Goal: Task Accomplishment & Management: Manage account settings

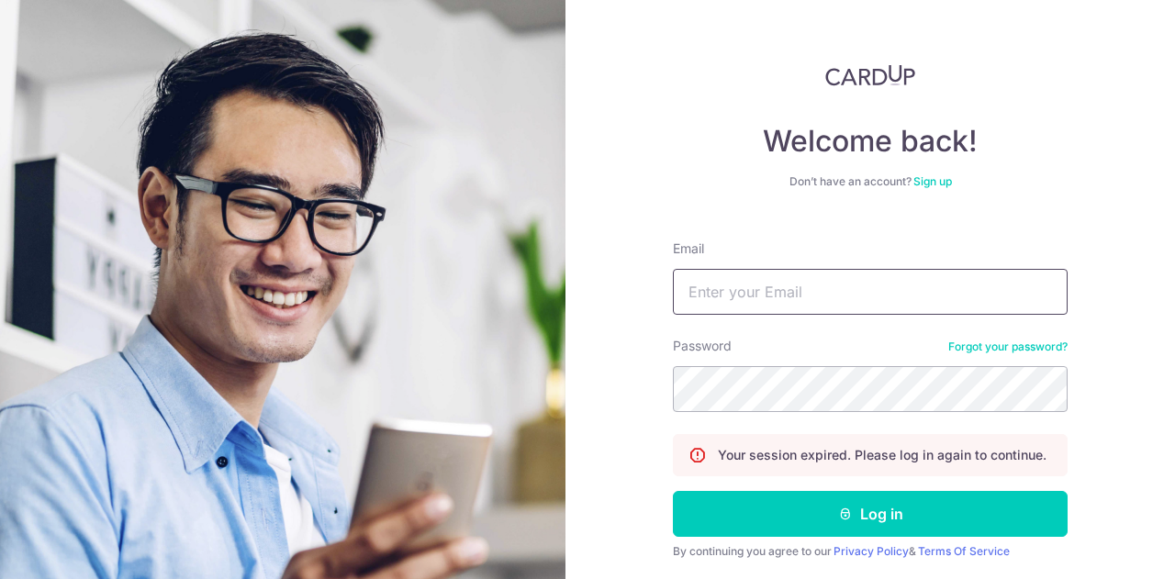
click at [775, 312] on input "Email" at bounding box center [870, 292] width 395 height 46
type input "[EMAIL_ADDRESS][DOMAIN_NAME]"
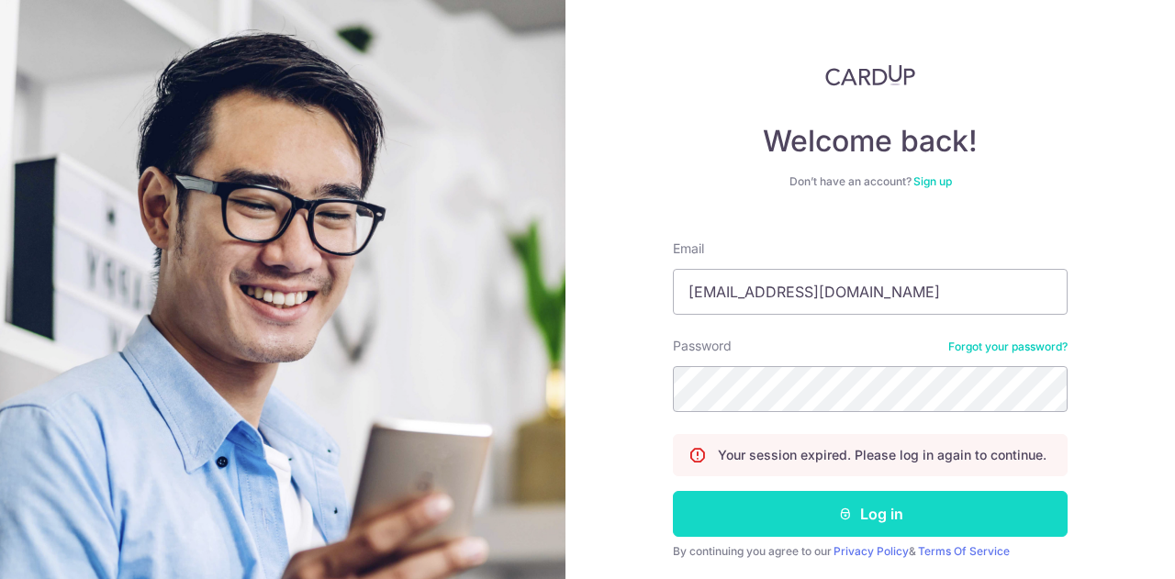
click at [838, 509] on icon "submit" at bounding box center [845, 514] width 15 height 15
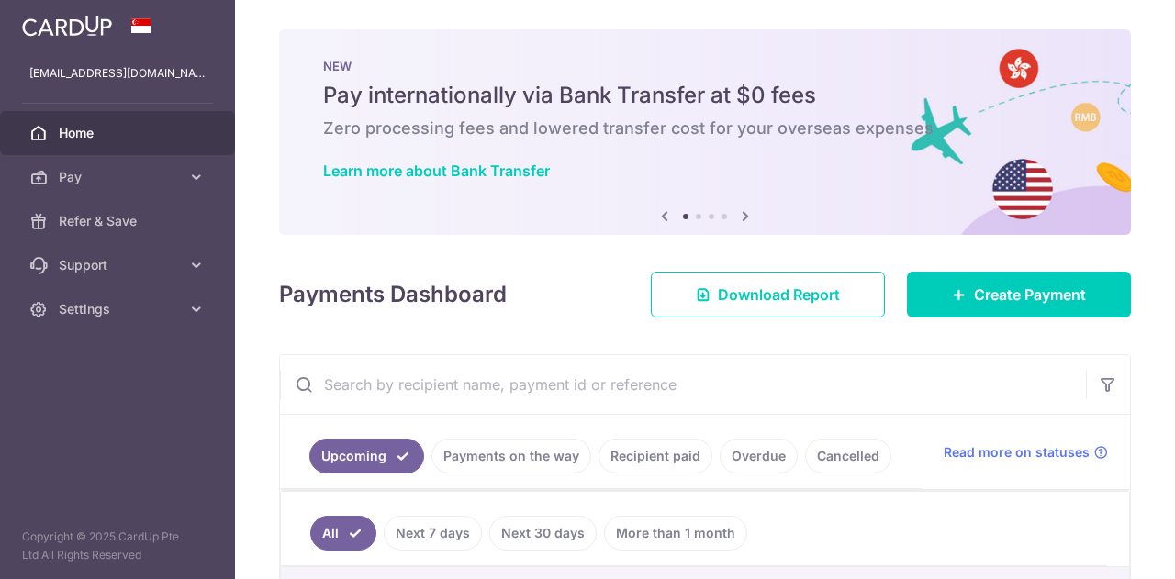
scroll to position [92, 0]
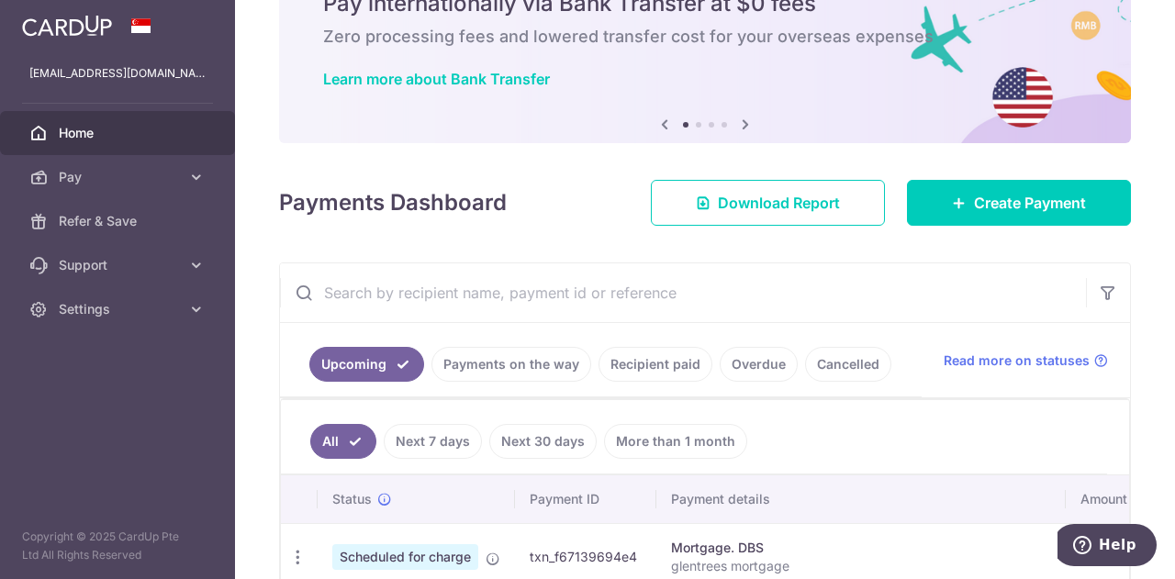
drag, startPoint x: 652, startPoint y: 359, endPoint x: 683, endPoint y: 339, distance: 37.2
click at [652, 359] on link "Recipient paid" at bounding box center [655, 364] width 114 height 35
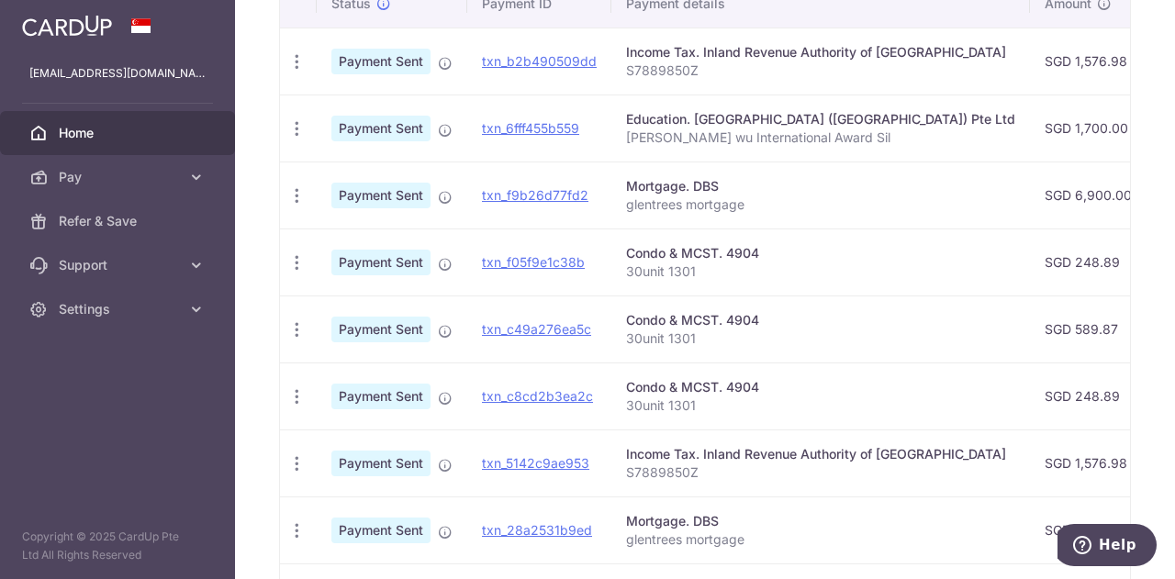
scroll to position [551, 0]
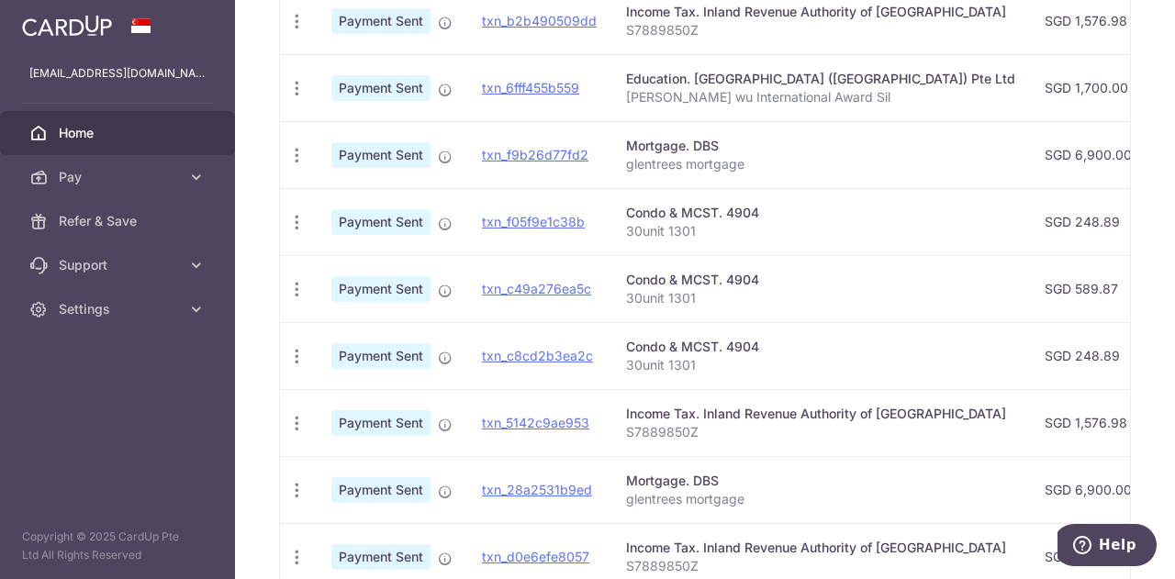
click at [802, 417] on div "Income Tax. Inland Revenue Authority of [GEOGRAPHIC_DATA]" at bounding box center [820, 414] width 389 height 18
click at [709, 407] on div "Income Tax. Inland Revenue Authority of [GEOGRAPHIC_DATA]" at bounding box center [820, 414] width 389 height 18
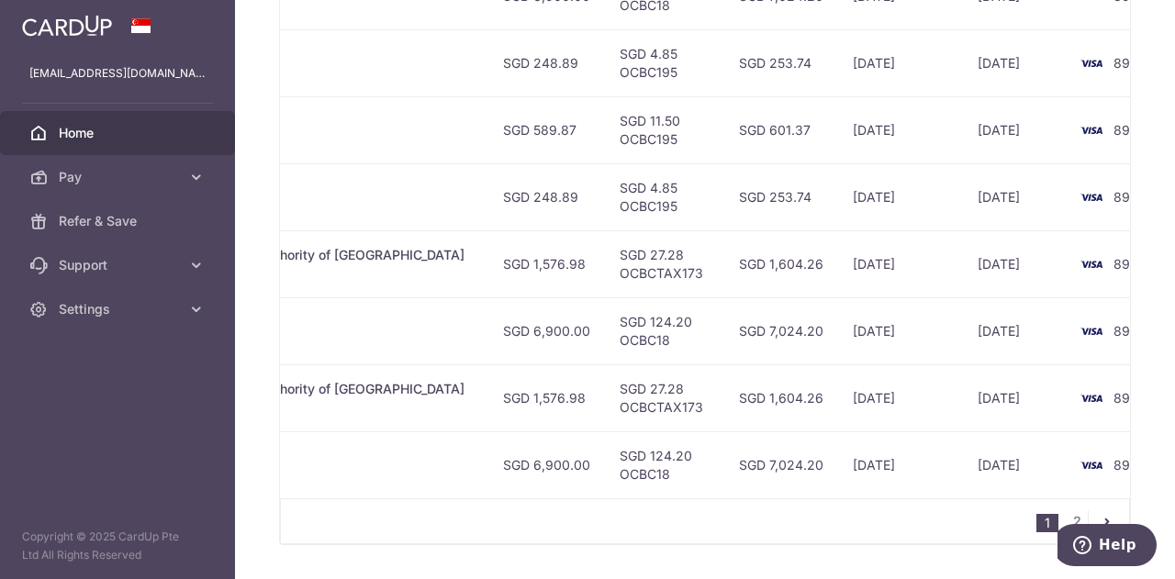
scroll to position [734, 0]
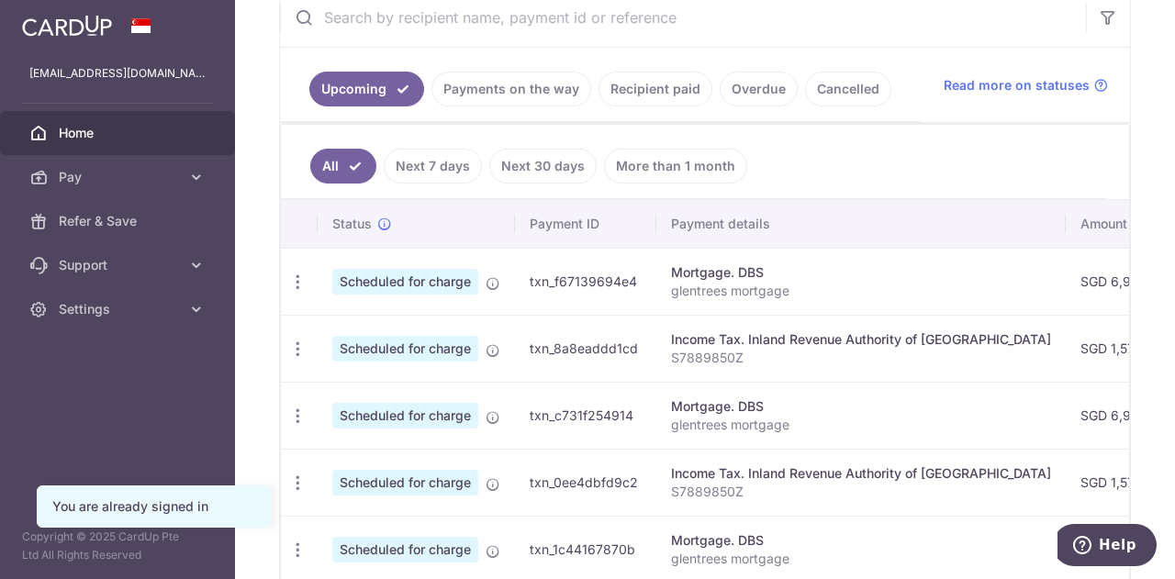
scroll to position [459, 0]
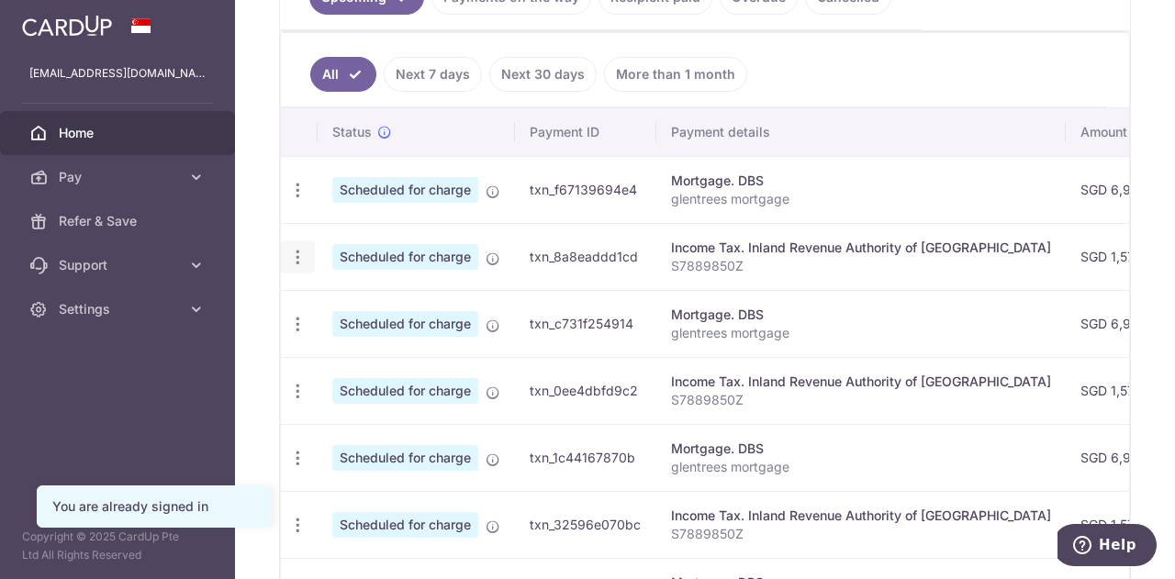
click at [296, 257] on icon "button" at bounding box center [297, 257] width 19 height 19
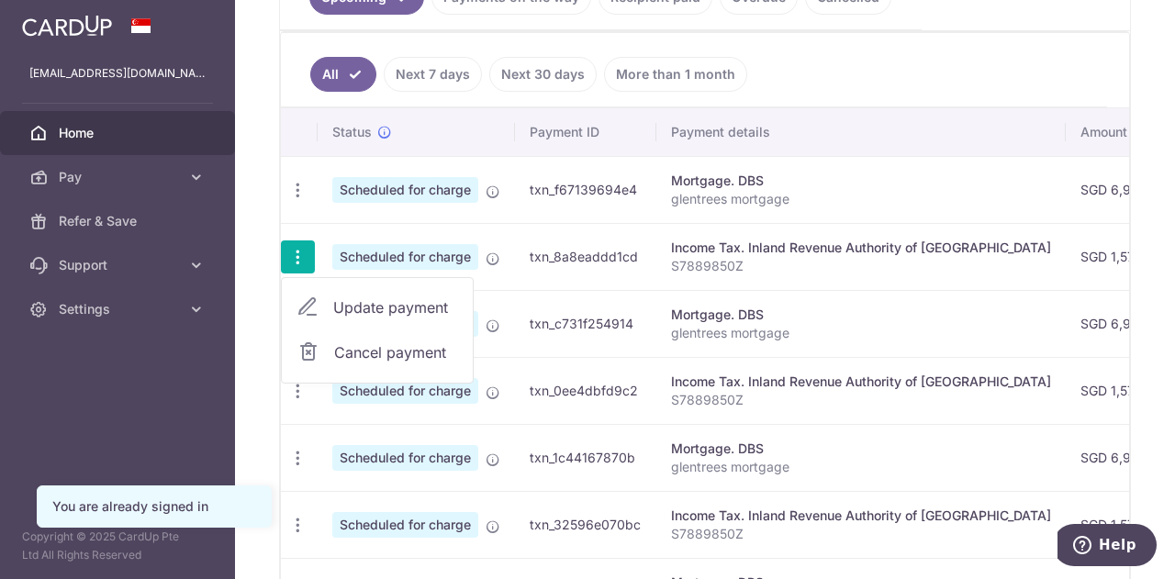
click at [387, 300] on span "Update payment" at bounding box center [395, 307] width 125 height 22
radio input "true"
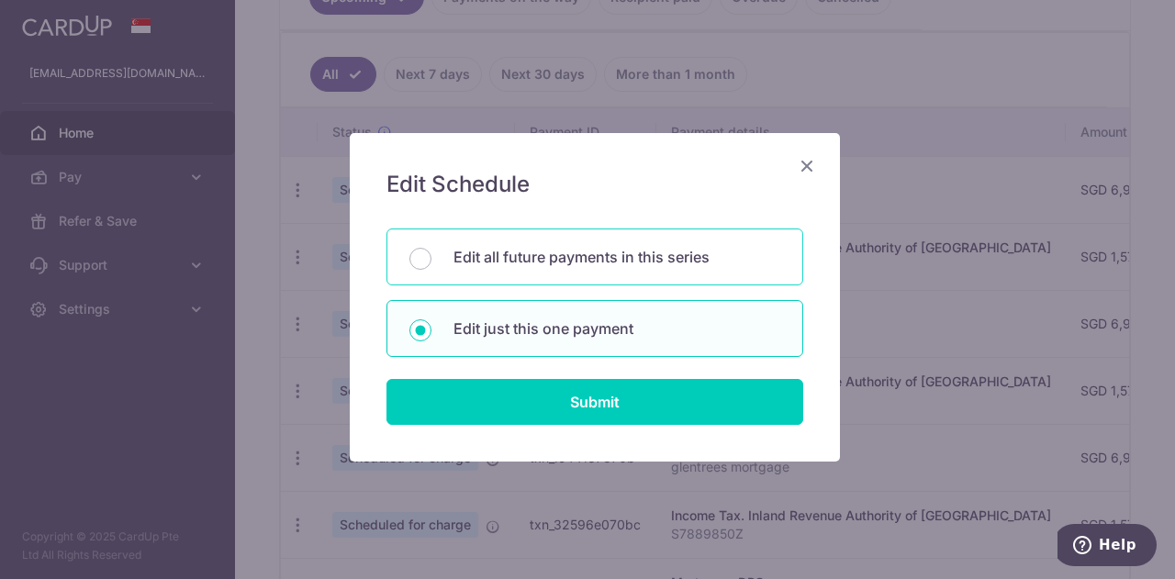
click at [581, 253] on p "Edit all future payments in this series" at bounding box center [616, 257] width 327 height 22
click at [431, 253] on input "Edit all future payments in this series" at bounding box center [420, 259] width 22 height 22
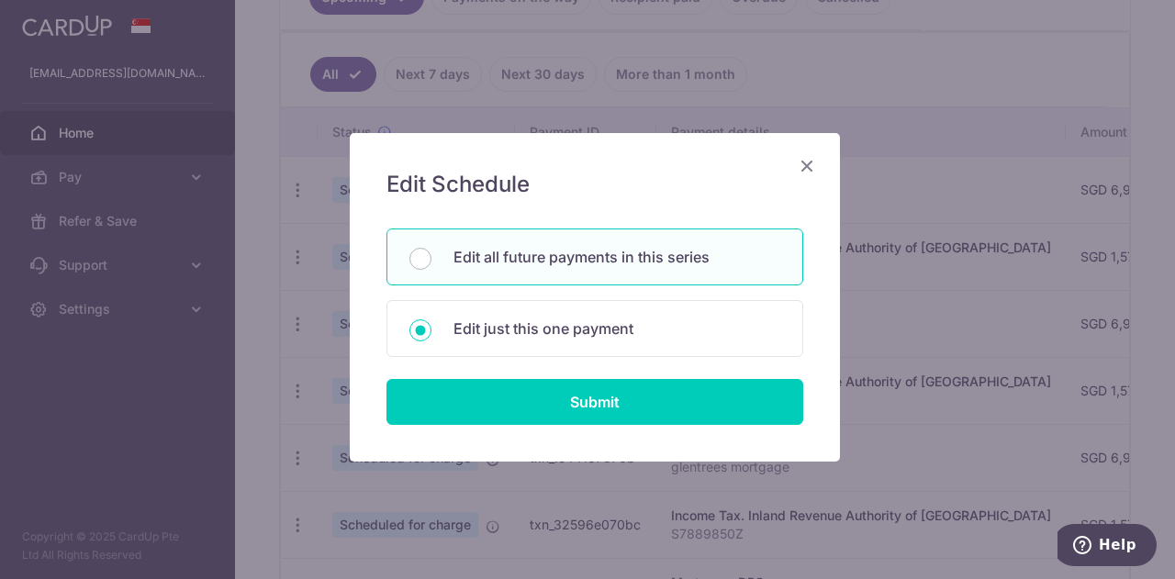
radio input "true"
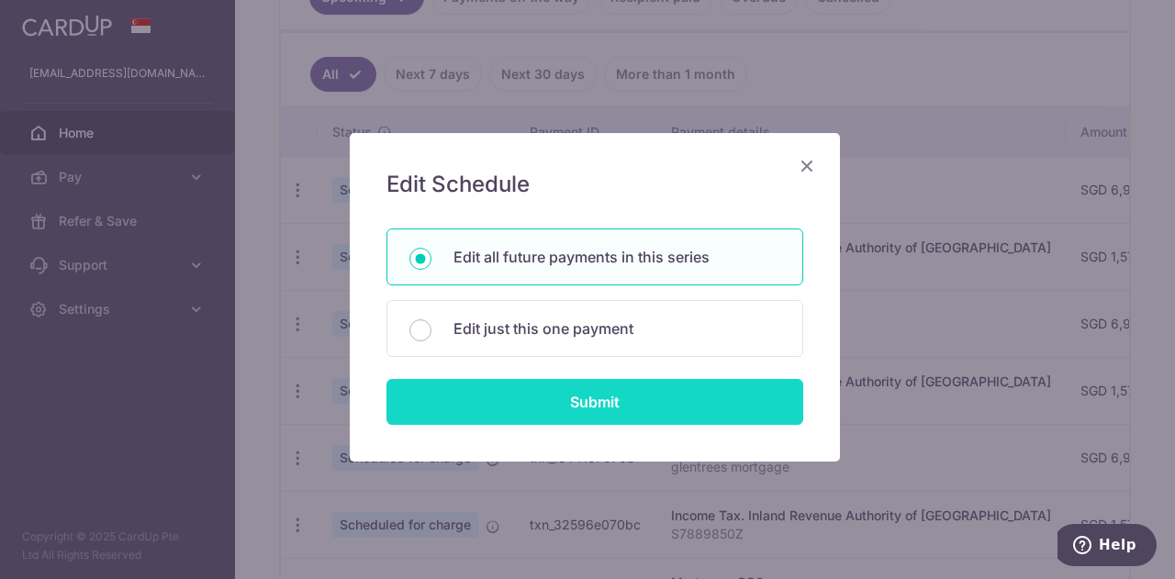
click at [584, 408] on input "Submit" at bounding box center [594, 402] width 417 height 46
radio input "true"
type input "1,576.98"
type input "S7889850Z"
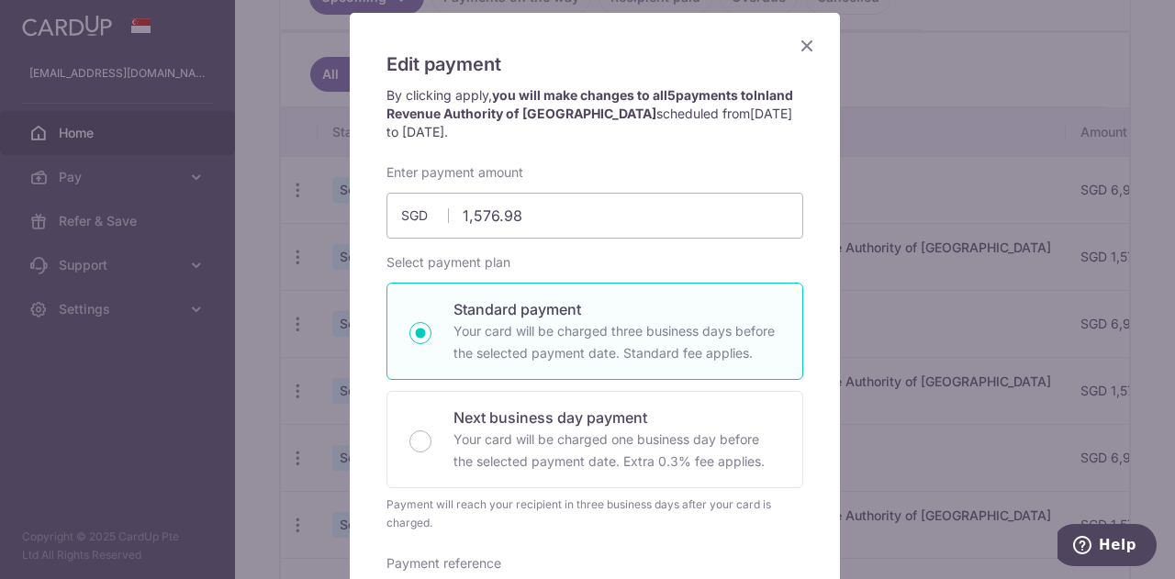
scroll to position [92, 0]
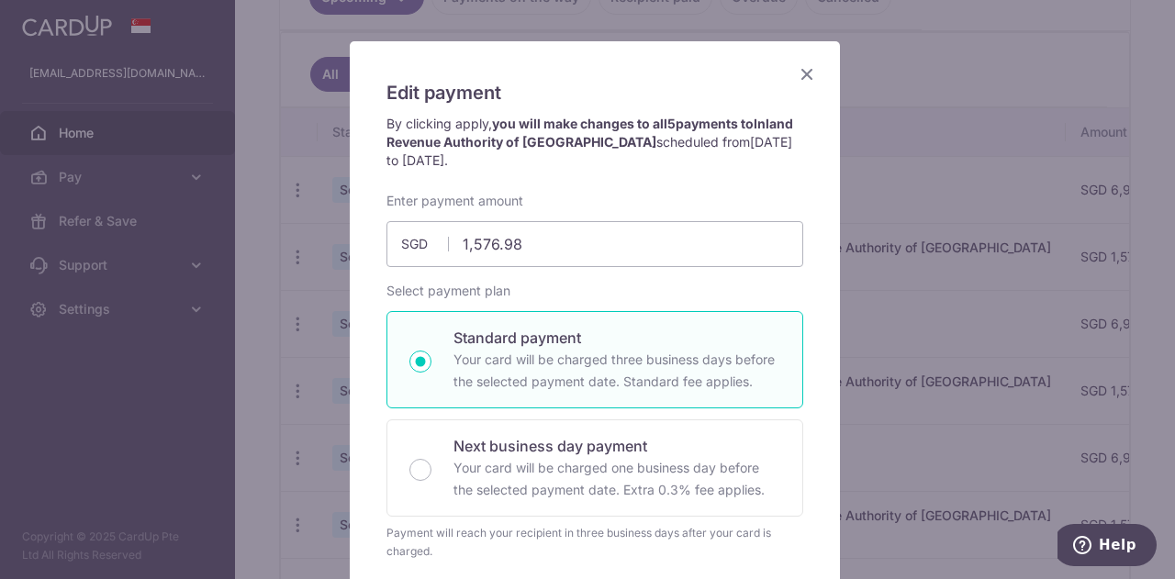
click at [796, 78] on icon "Close" at bounding box center [807, 73] width 22 height 23
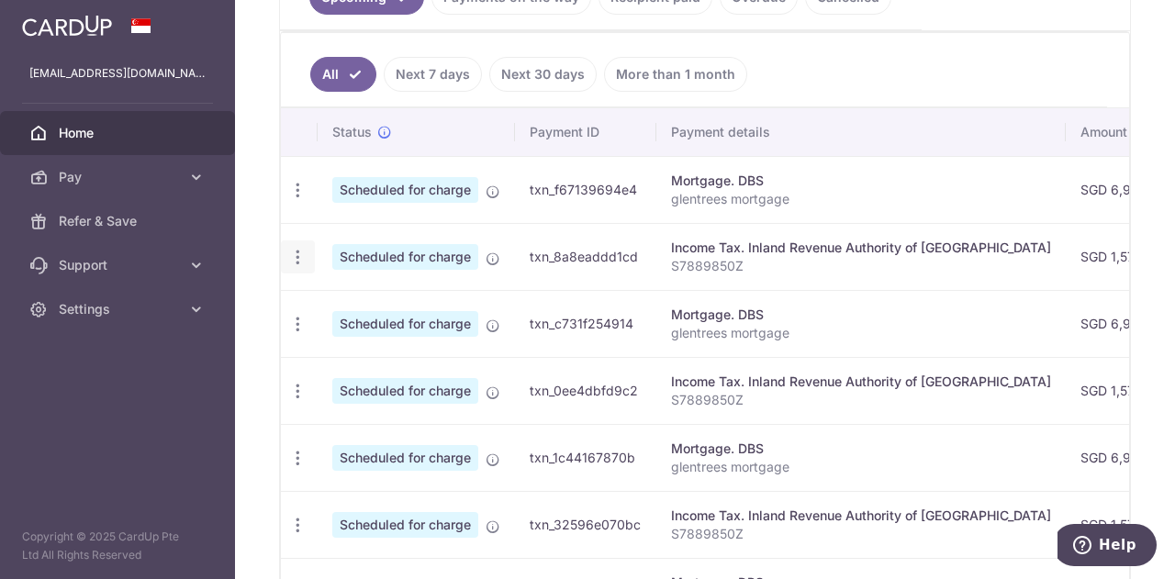
click at [294, 248] on icon "button" at bounding box center [297, 257] width 19 height 19
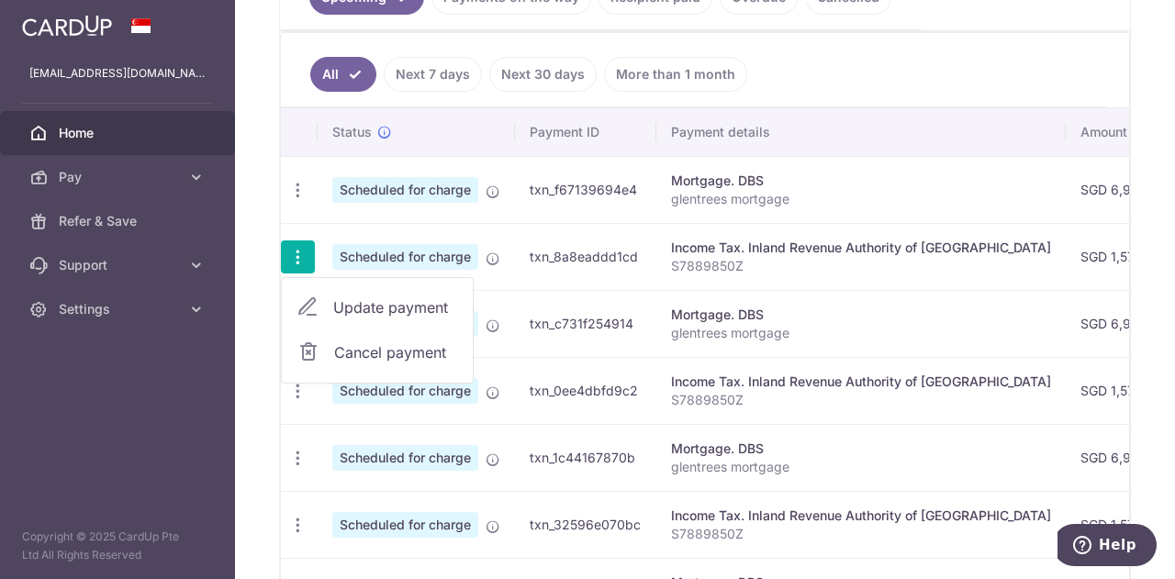
click at [386, 300] on span "Update payment" at bounding box center [395, 307] width 125 height 22
radio input "true"
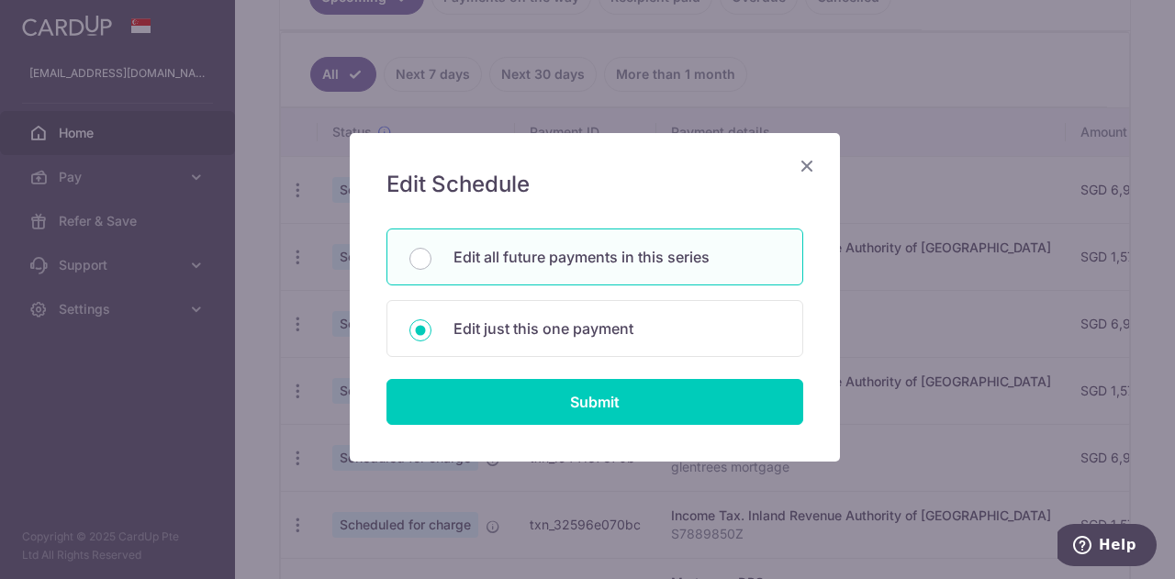
click at [433, 251] on div "Edit all future payments in this series" at bounding box center [594, 257] width 417 height 57
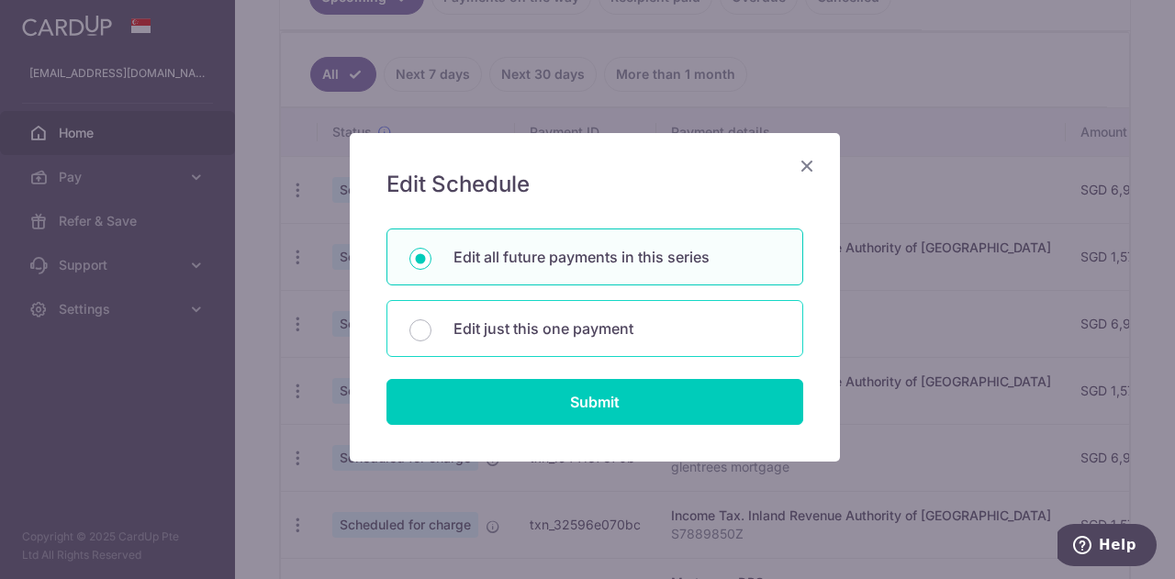
click at [443, 323] on div "Edit just this one payment" at bounding box center [594, 328] width 417 height 57
radio input "false"
radio input "true"
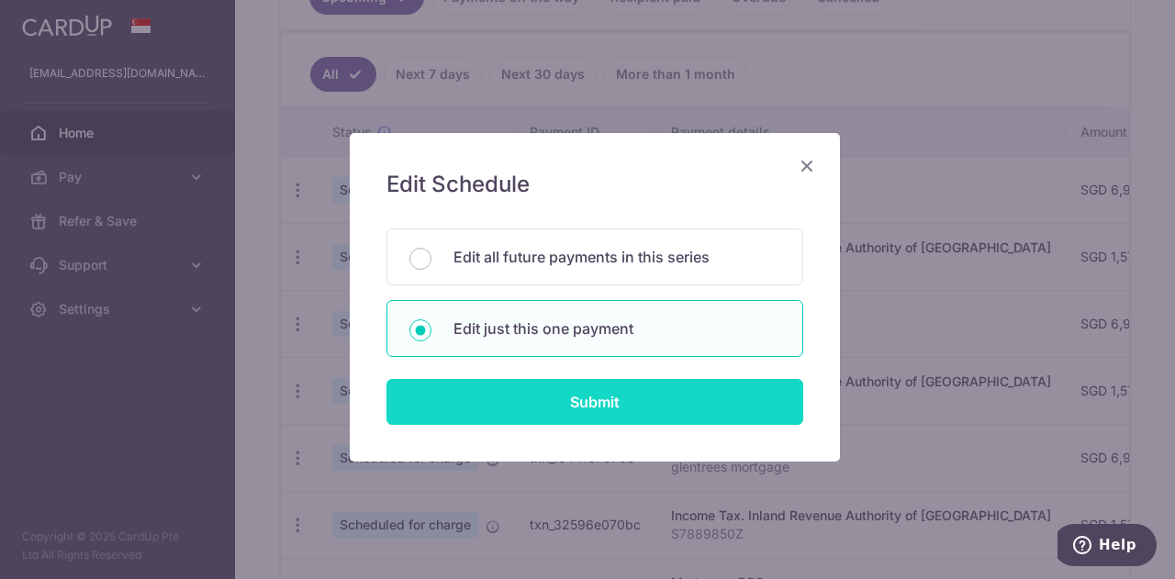
click at [513, 401] on input "Submit" at bounding box center [594, 402] width 417 height 46
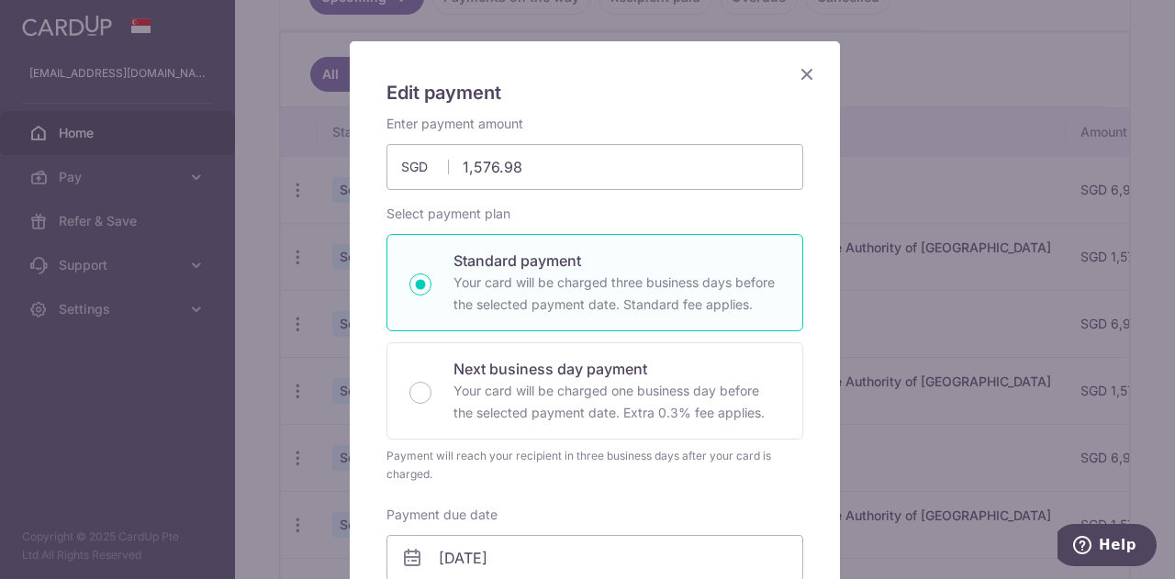
scroll to position [275, 0]
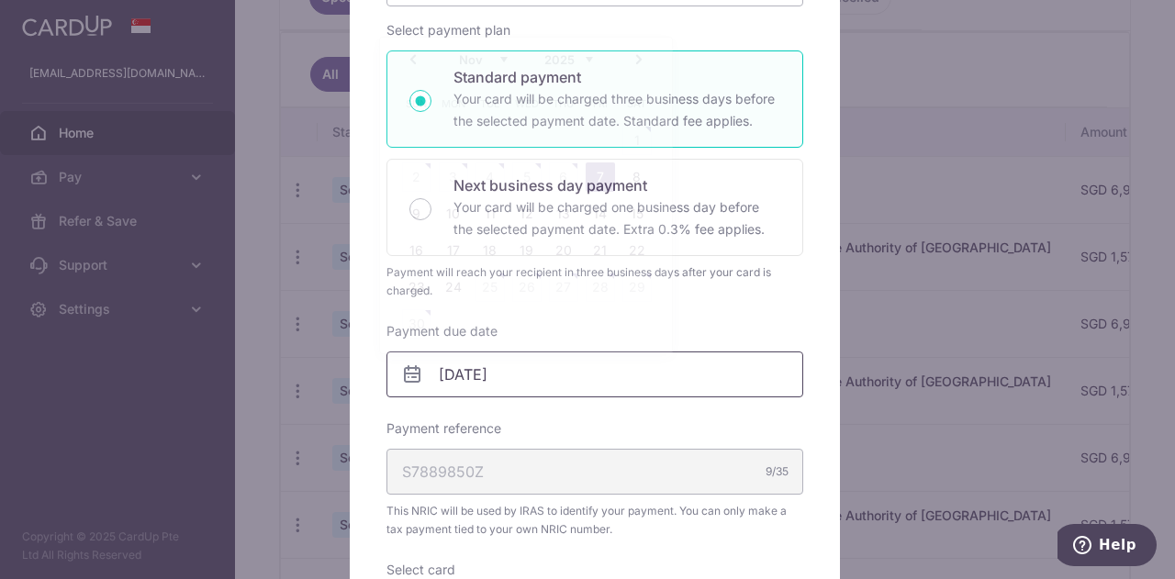
click at [475, 368] on input "[DATE]" at bounding box center [594, 375] width 417 height 46
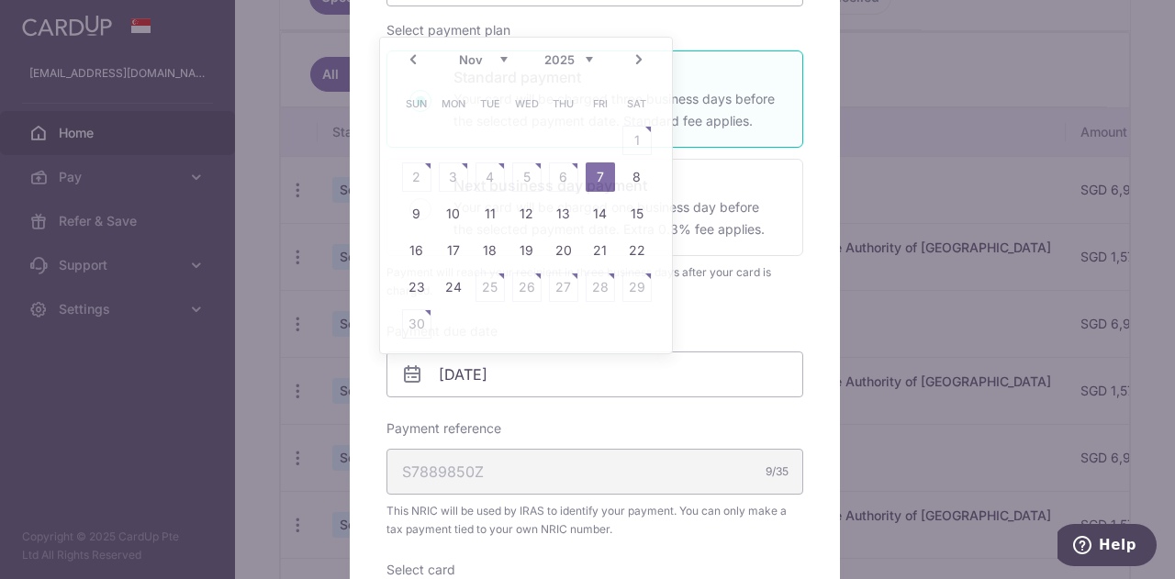
click at [751, 30] on div "Select payment plan Standard payment Your card will be charged three business d…" at bounding box center [594, 160] width 417 height 279
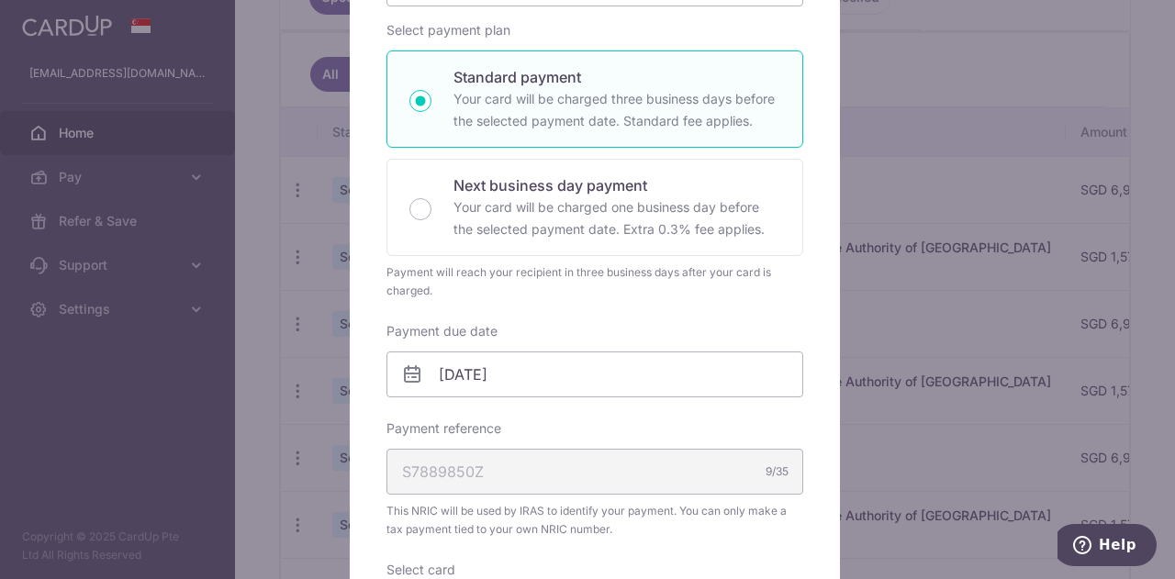
click at [289, 183] on div "Edit payment By clicking apply, you will make changes to all 5 payments to Inla…" at bounding box center [587, 289] width 1175 height 579
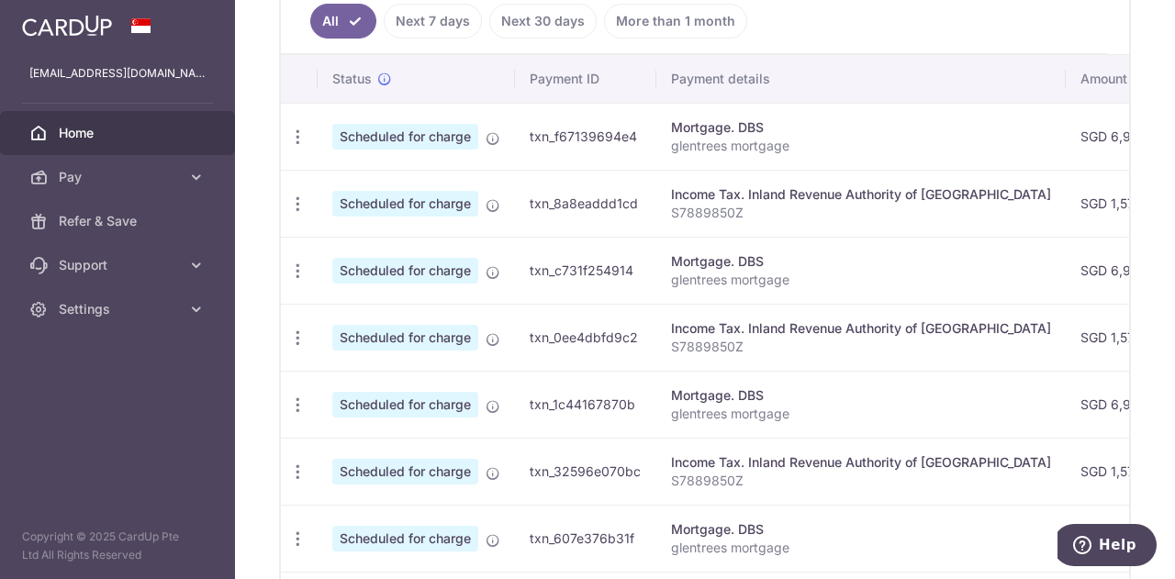
scroll to position [551, 0]
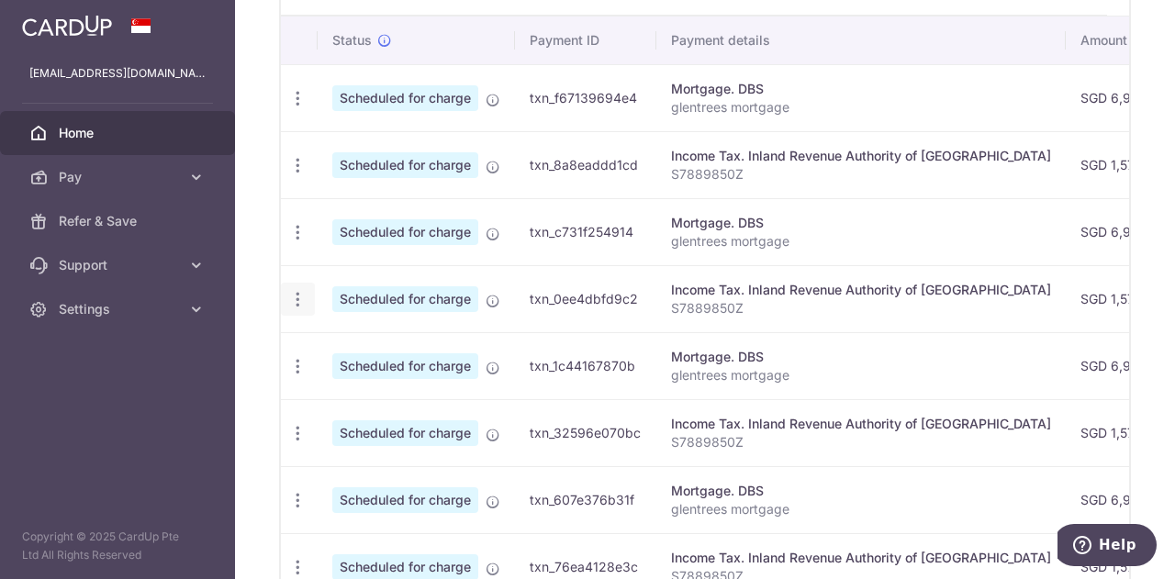
click at [296, 296] on icon "button" at bounding box center [297, 299] width 19 height 19
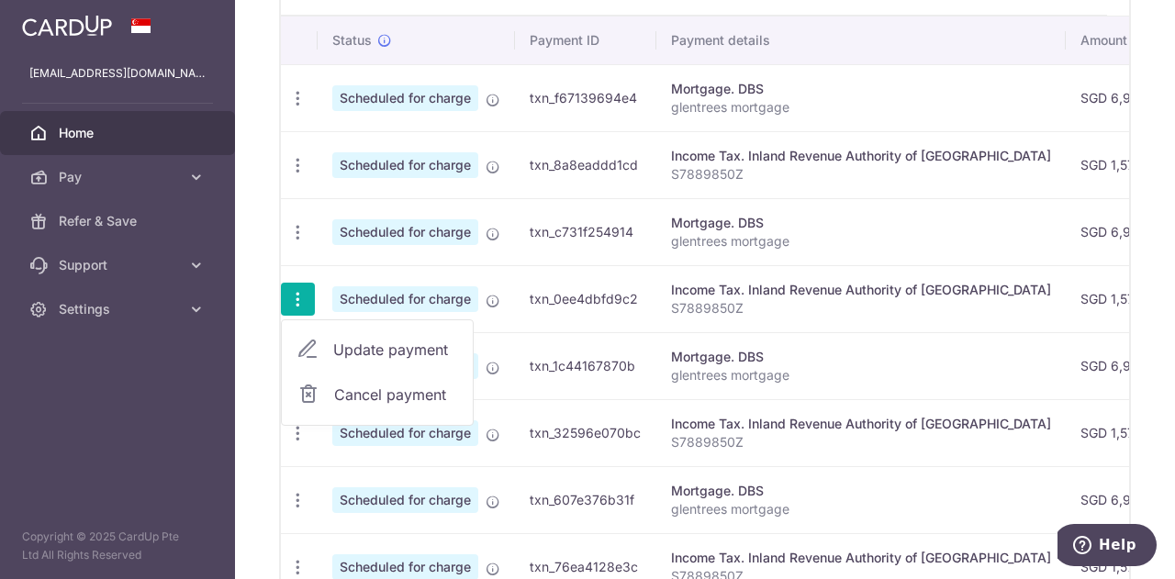
click at [363, 349] on span "Update payment" at bounding box center [395, 350] width 125 height 22
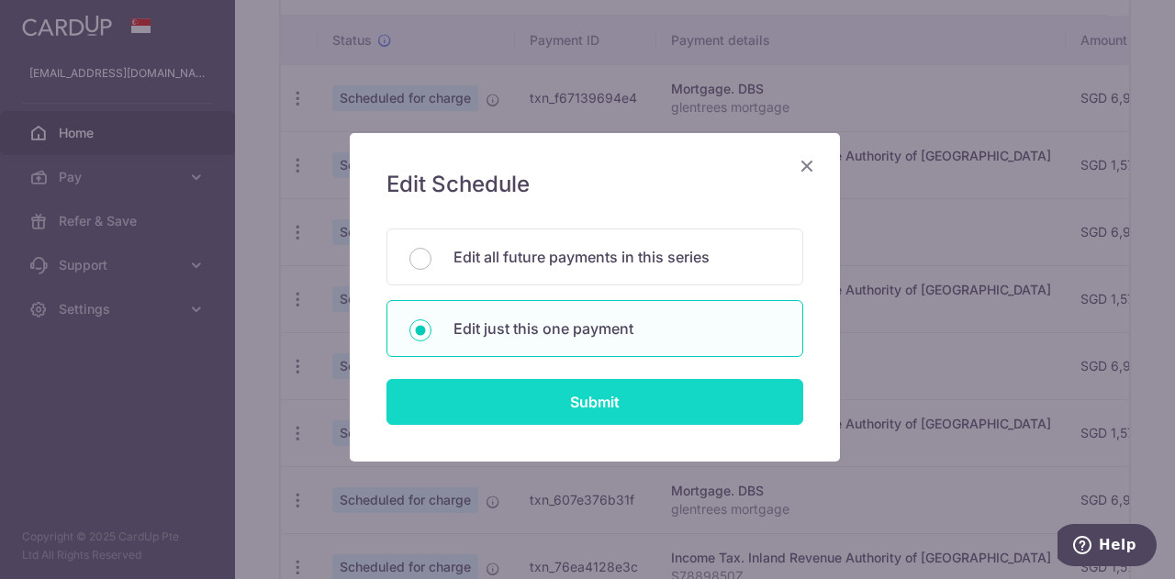
click at [545, 397] on input "Submit" at bounding box center [594, 402] width 417 height 46
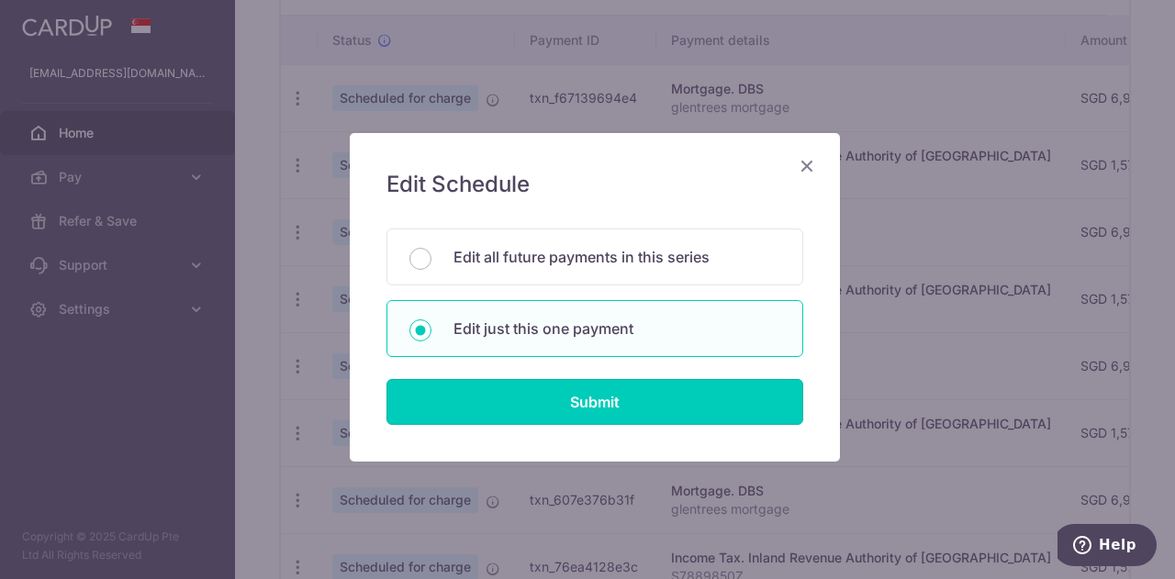
radio input "true"
type input "[DATE]"
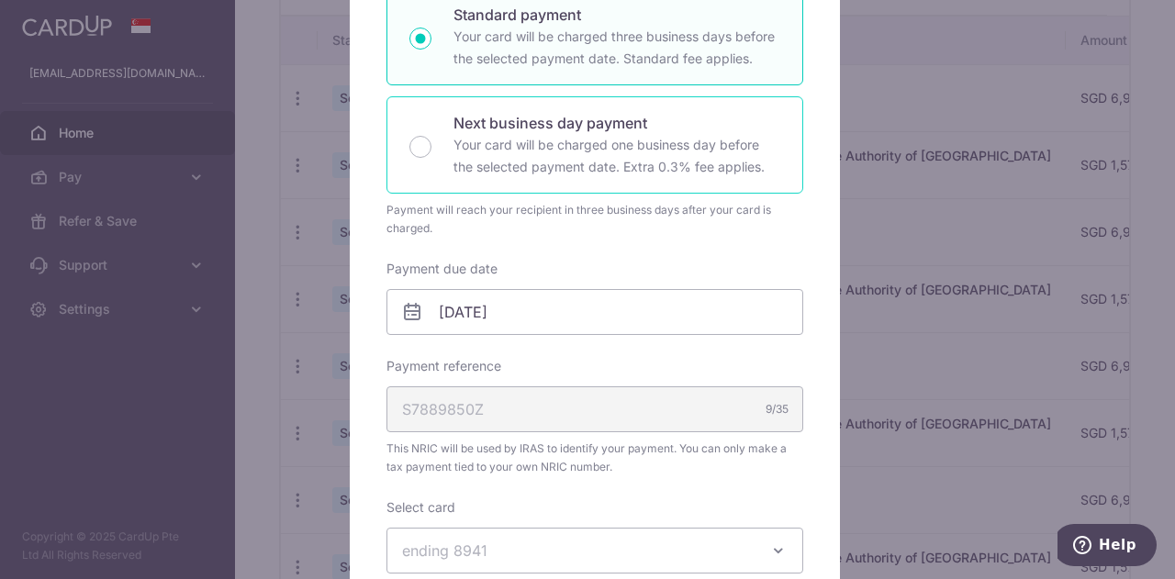
scroll to position [367, 0]
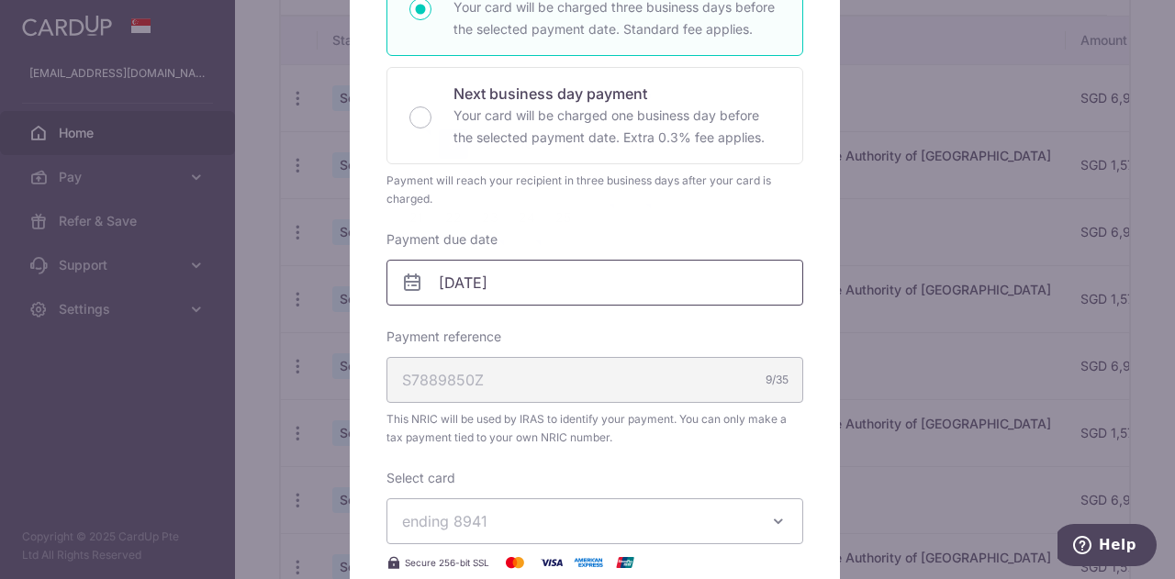
click at [474, 281] on body "weitingyu@hotmail.com Home Pay Payments Recipients Cards Refer & Save Support F…" at bounding box center [587, 289] width 1175 height 579
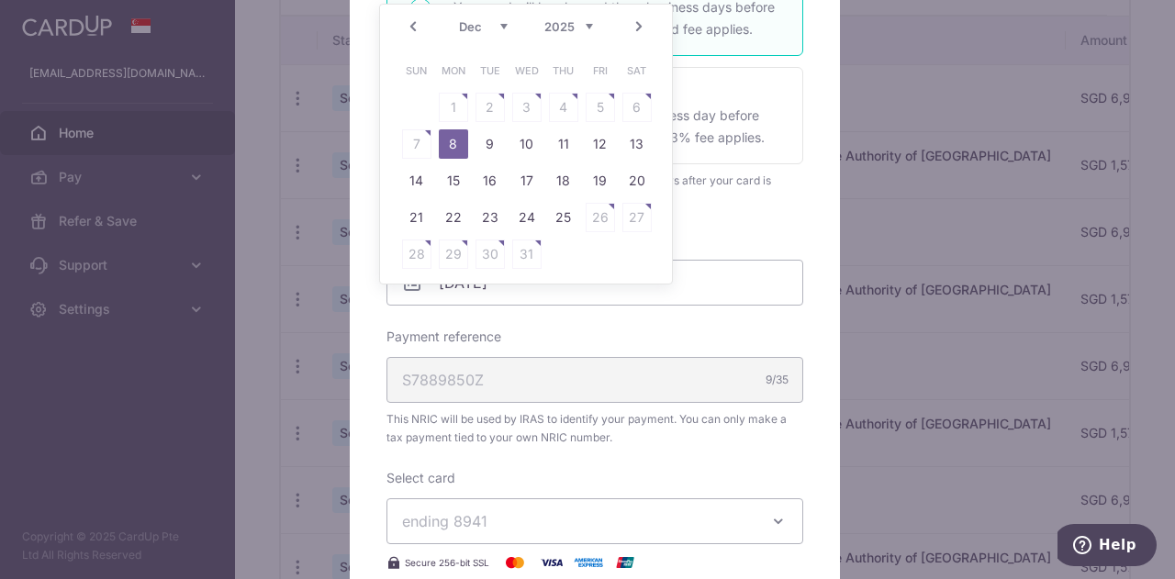
click at [413, 142] on table "Sun Mon Tue Wed Thu Fri Sat 1 2 3 4 5 6 7 8 9 10 11 12 13 14 15 16 17 18 19 20 …" at bounding box center [526, 162] width 257 height 220
click at [634, 102] on table "Sun Mon Tue Wed Thu Fri Sat 1 2 3 4 5 6 7 8 9 10 11 12 13 14 15 16 17 18 19 20 …" at bounding box center [526, 162] width 257 height 220
drag, startPoint x: 608, startPoint y: 99, endPoint x: 589, endPoint y: 99, distance: 18.4
click at [607, 99] on table "Sun Mon Tue Wed Thu Fri Sat 1 2 3 4 5 6 7 8 9 10 11 12 13 14 15 16 17 18 19 20 …" at bounding box center [526, 162] width 257 height 220
click at [587, 99] on table "Sun Mon Tue Wed Thu Fri Sat 1 2 3 4 5 6 7 8 9 10 11 12 13 14 15 16 17 18 19 20 …" at bounding box center [526, 162] width 257 height 220
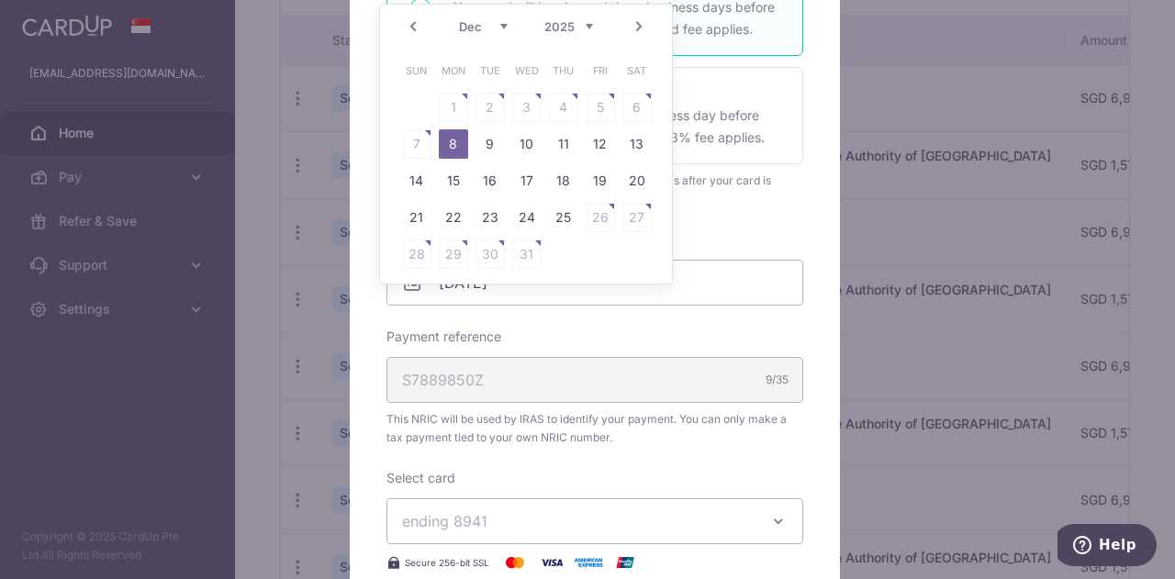
click at [564, 97] on table "Sun Mon Tue Wed Thu Fri Sat 1 2 3 4 5 6 7 8 9 10 11 12 13 14 15 16 17 18 19 20 …" at bounding box center [526, 162] width 257 height 220
click at [527, 96] on table "Sun Mon Tue Wed Thu Fri Sat 1 2 3 4 5 6 7 8 9 10 11 12 13 14 15 16 17 18 19 20 …" at bounding box center [526, 162] width 257 height 220
click at [500, 96] on table "Sun Mon Tue Wed Thu Fri Sat 1 2 3 4 5 6 7 8 9 10 11 12 13 14 15 16 17 18 19 20 …" at bounding box center [526, 162] width 257 height 220
click at [509, 24] on div "Oct Nov Dec 2025 2026" at bounding box center [526, 27] width 134 height 16
click at [501, 24] on select "Oct Nov Dec" at bounding box center [483, 26] width 49 height 15
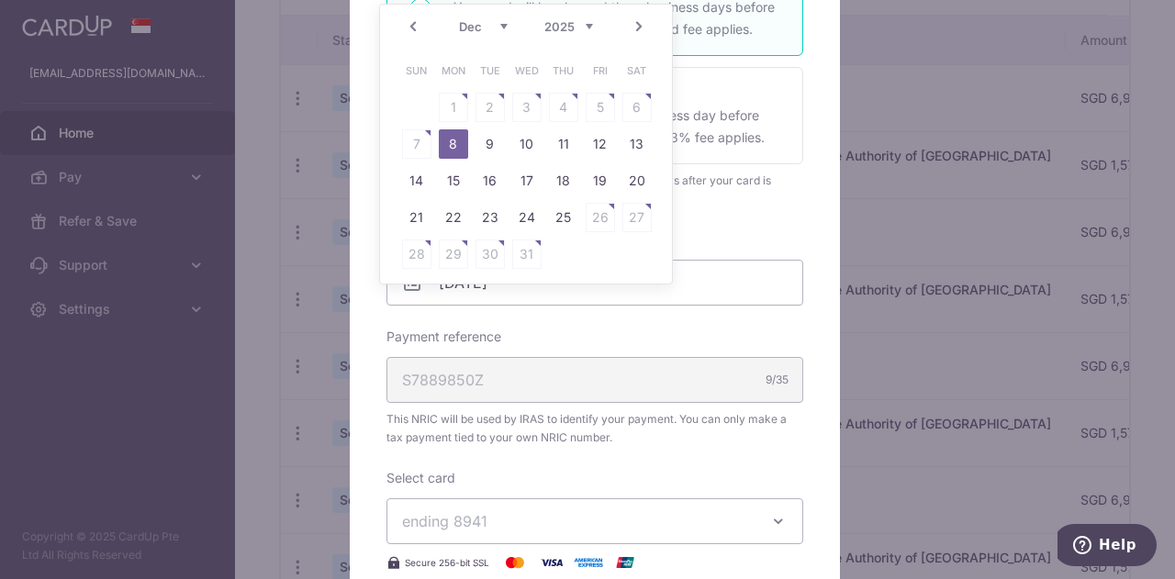
click at [631, 95] on table "Sun Mon Tue Wed Thu Fri Sat 1 2 3 4 5 6 7 8 9 10 11 12 13 14 15 16 17 18 19 20 …" at bounding box center [526, 162] width 257 height 220
click at [737, 268] on input "[DATE]" at bounding box center [594, 283] width 417 height 46
drag, startPoint x: 447, startPoint y: 98, endPoint x: 466, endPoint y: 98, distance: 19.3
click at [447, 98] on table "Sun Mon Tue Wed Thu Fri Sat 1 2 3 4 5 6 7 8 9 10 11 12 13 14 15 16 17 18 19 20 …" at bounding box center [526, 162] width 257 height 220
click at [798, 209] on div "Edit payment By clicking apply, you will make changes to all 5 payments to Inla…" at bounding box center [595, 377] width 490 height 1222
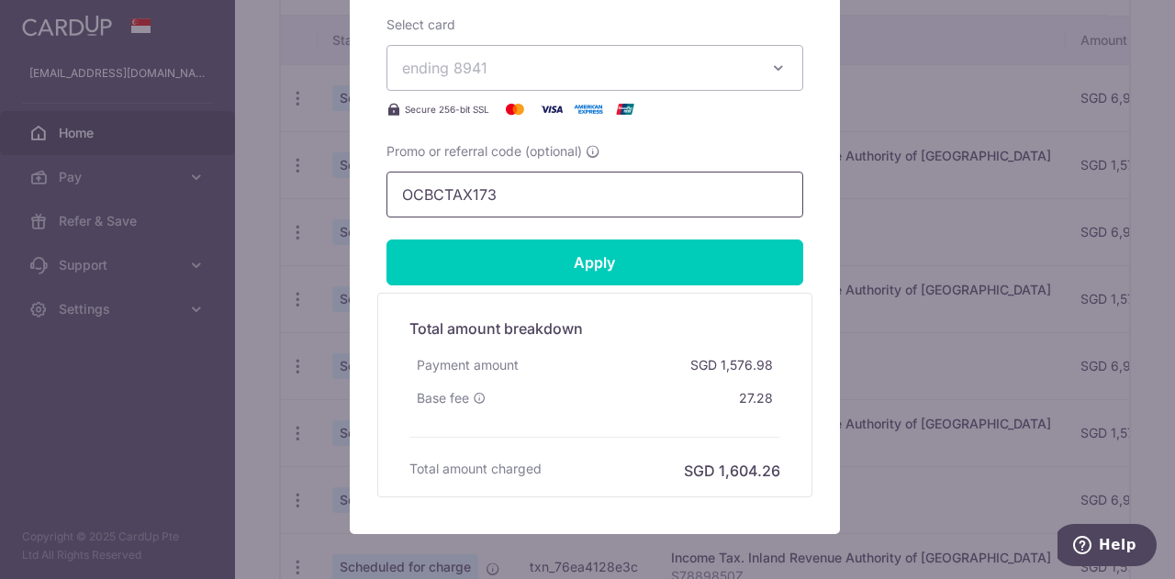
scroll to position [826, 0]
